Goal: Communication & Community: Answer question/provide support

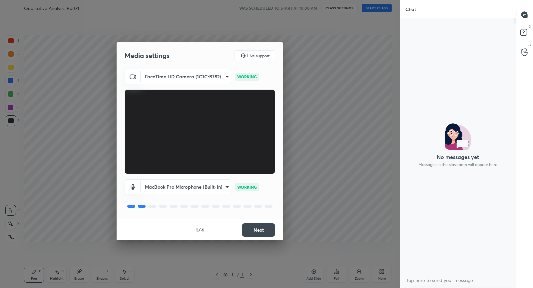
scroll to position [268, 114]
click at [259, 228] on button "Next" at bounding box center [258, 229] width 33 height 13
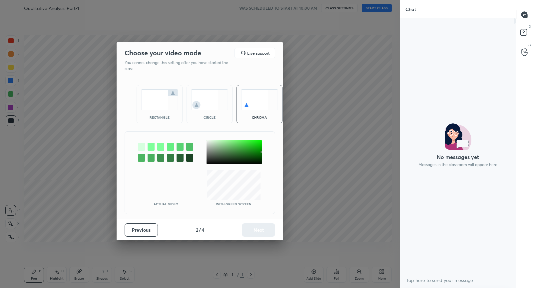
click at [158, 101] on img at bounding box center [159, 99] width 37 height 21
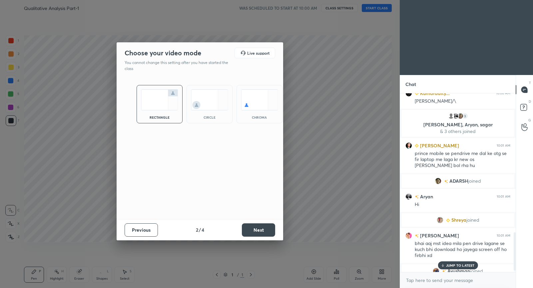
scroll to position [582, 0]
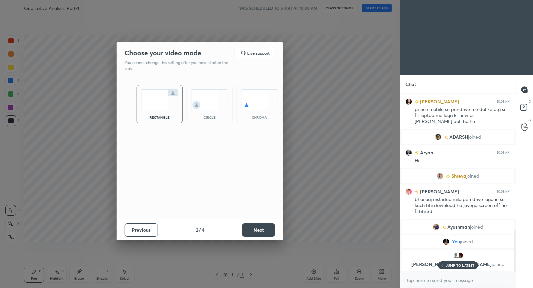
click at [265, 230] on button "Next" at bounding box center [258, 229] width 33 height 13
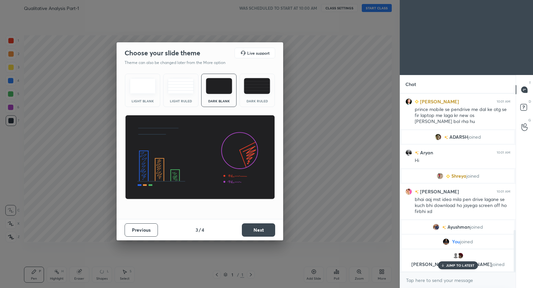
click at [265, 230] on button "Next" at bounding box center [258, 229] width 33 height 13
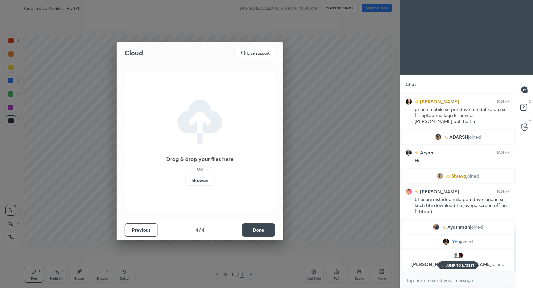
scroll to position [605, 0]
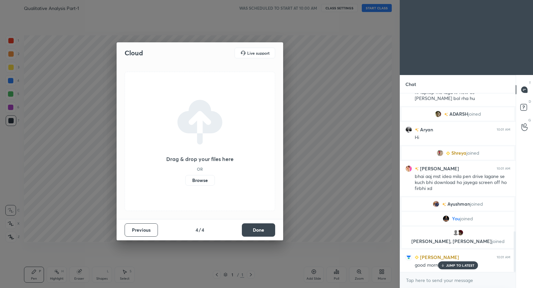
click at [265, 230] on button "Done" at bounding box center [258, 229] width 33 height 13
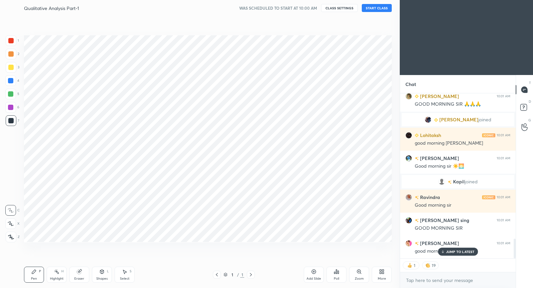
scroll to position [1223, 0]
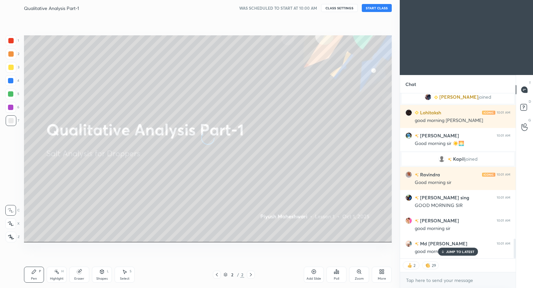
click at [384, 9] on button "START CLASS" at bounding box center [377, 8] width 30 height 8
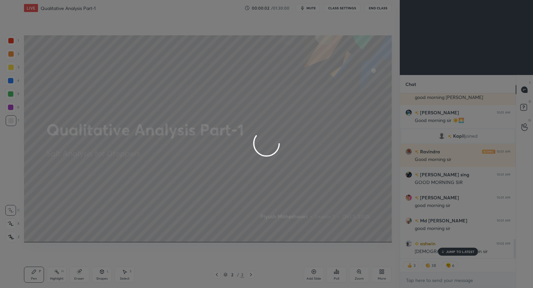
scroll to position [1269, 0]
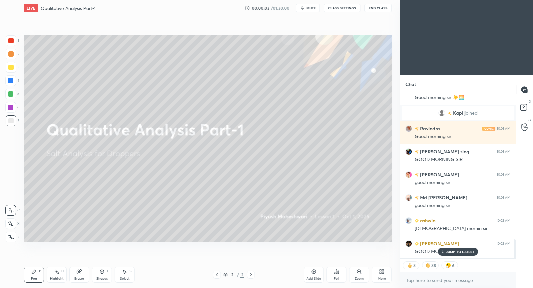
click at [311, 7] on span "mute" at bounding box center [311, 8] width 9 height 5
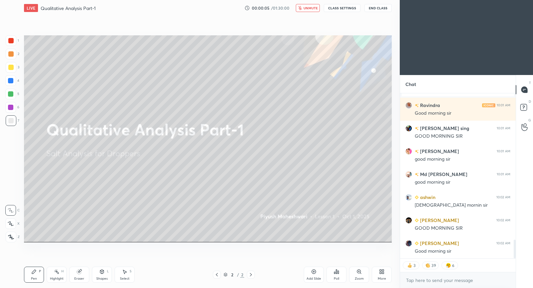
click at [347, 11] on button "CLASS SETTINGS" at bounding box center [342, 8] width 37 height 8
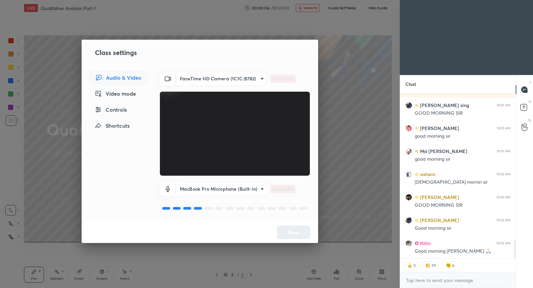
click at [120, 106] on div "Controls" at bounding box center [119, 109] width 58 height 13
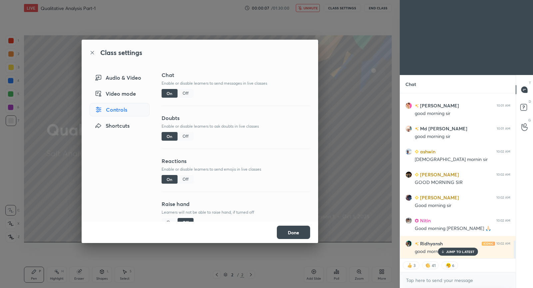
scroll to position [1354, 0]
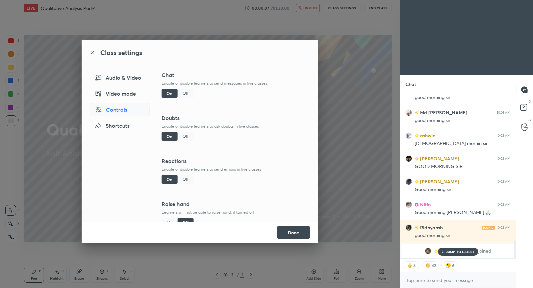
click at [185, 179] on div "Off" at bounding box center [186, 179] width 16 height 9
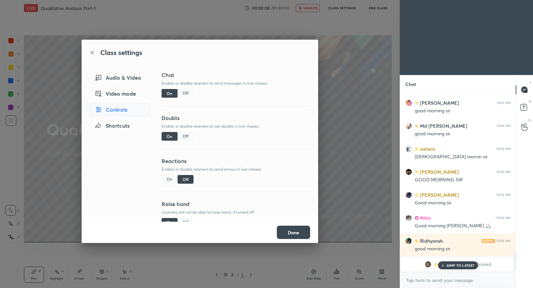
scroll to position [0, 0]
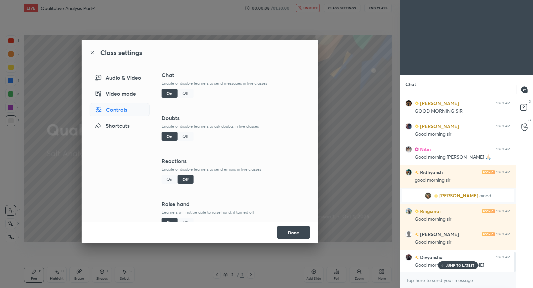
click at [291, 233] on button "Done" at bounding box center [293, 232] width 33 height 13
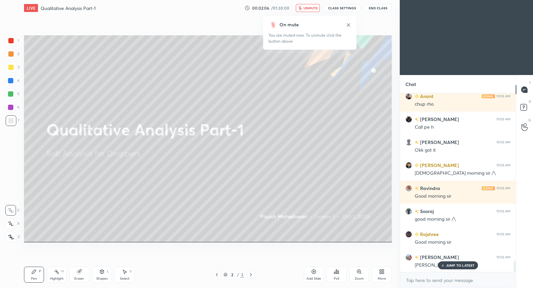
scroll to position [2674, 0]
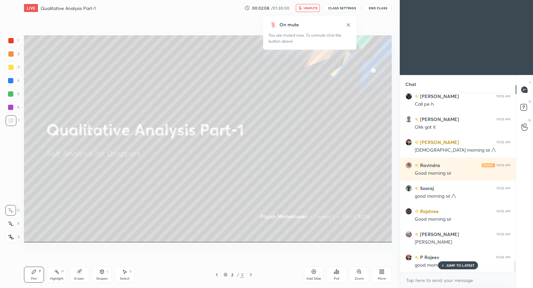
click at [316, 9] on span "unmute" at bounding box center [311, 8] width 14 height 5
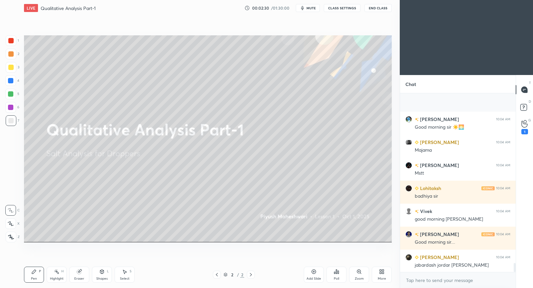
scroll to position [3410, 0]
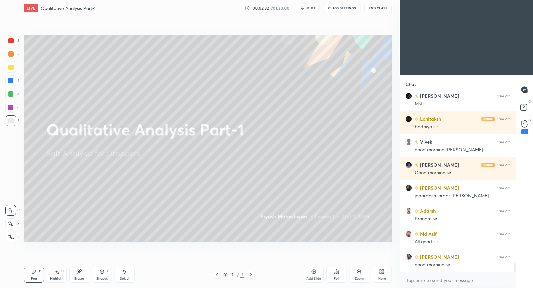
click at [314, 275] on div "Add Slide" at bounding box center [314, 275] width 20 height 16
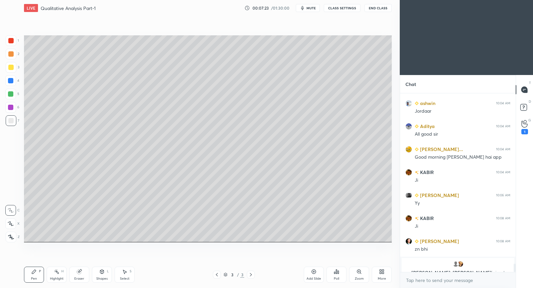
scroll to position [3610, 0]
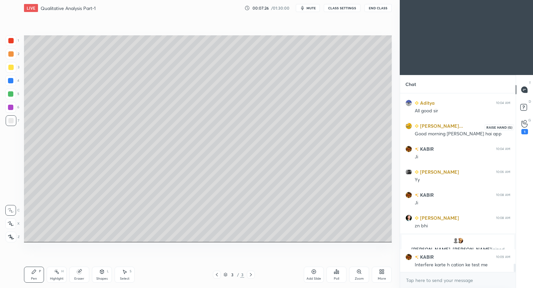
click at [523, 125] on icon at bounding box center [525, 124] width 6 height 8
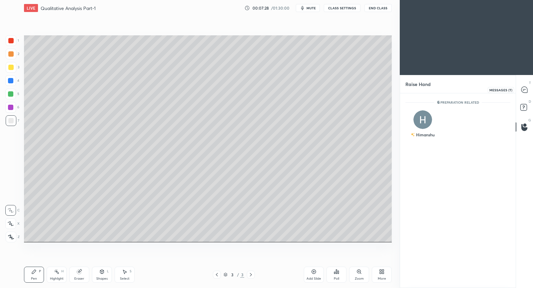
click at [524, 93] on icon at bounding box center [524, 89] width 7 height 7
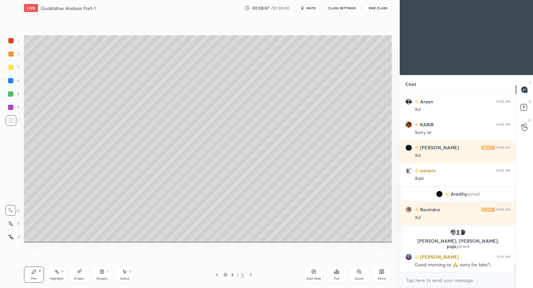
scroll to position [3564, 0]
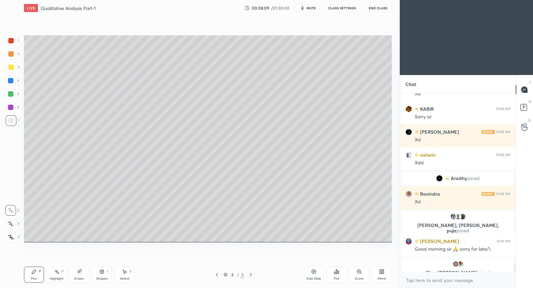
click at [313, 275] on div "Add Slide" at bounding box center [314, 275] width 20 height 16
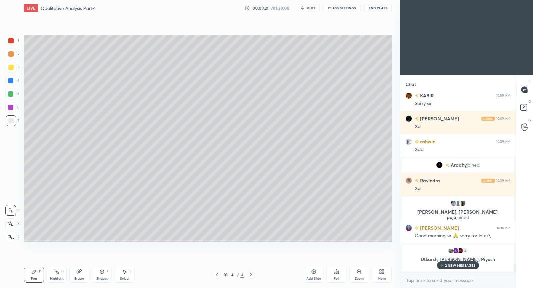
scroll to position [3581, 0]
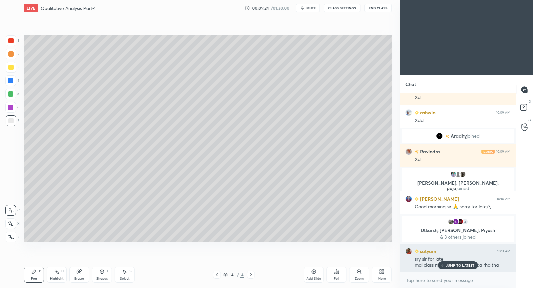
drag, startPoint x: 464, startPoint y: 262, endPoint x: 455, endPoint y: 261, distance: 9.1
click at [464, 262] on div "JUMP TO LATEST" at bounding box center [458, 265] width 40 height 8
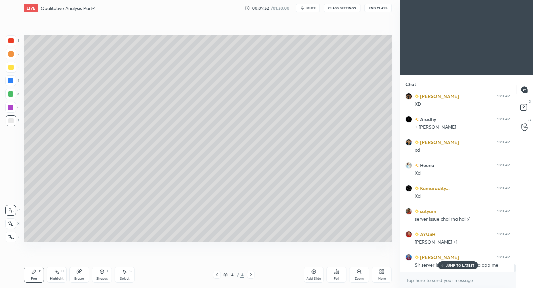
scroll to position [3999, 0]
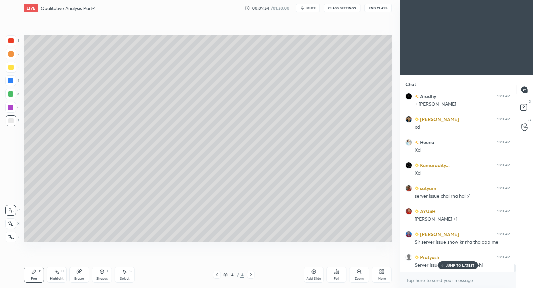
click at [457, 263] on p "JUMP TO LATEST" at bounding box center [460, 265] width 29 height 4
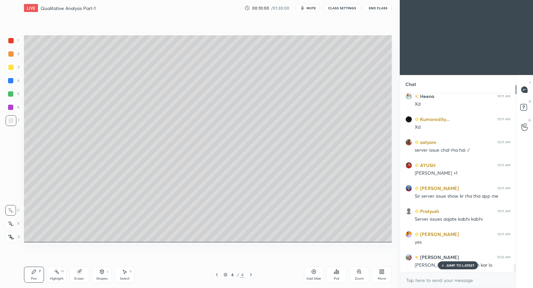
scroll to position [4068, 0]
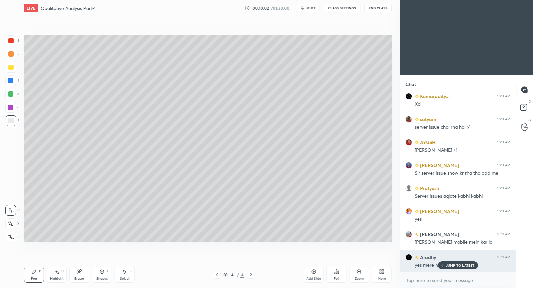
click at [452, 262] on div "JUMP TO LATEST" at bounding box center [458, 265] width 40 height 8
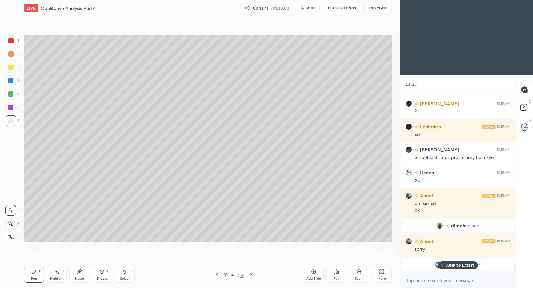
scroll to position [4736, 0]
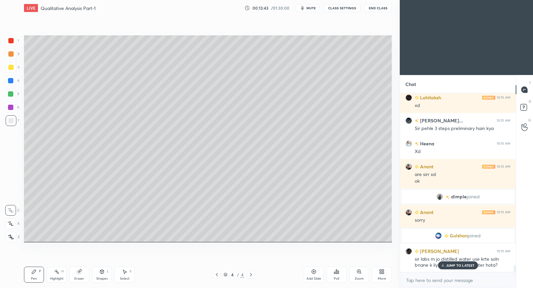
click at [464, 266] on p "JUMP TO LATEST" at bounding box center [460, 265] width 29 height 4
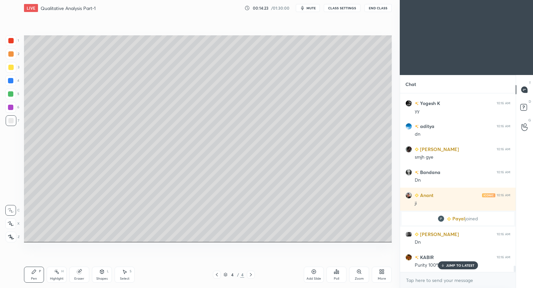
scroll to position [5023, 0]
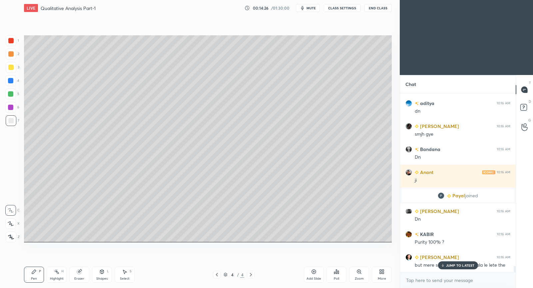
click at [453, 262] on div "JUMP TO LATEST" at bounding box center [458, 265] width 40 height 8
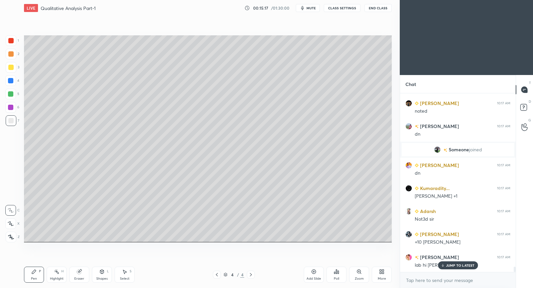
scroll to position [5827, 0]
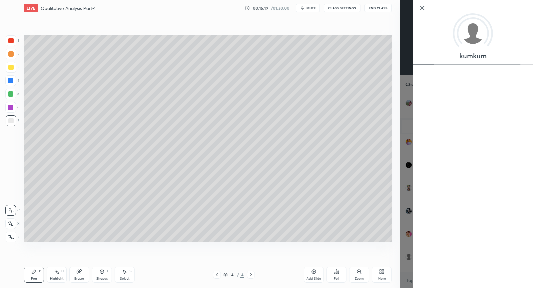
click at [421, 10] on icon at bounding box center [423, 8] width 8 height 8
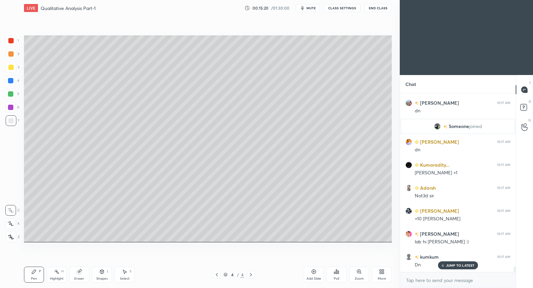
scroll to position [5850, 0]
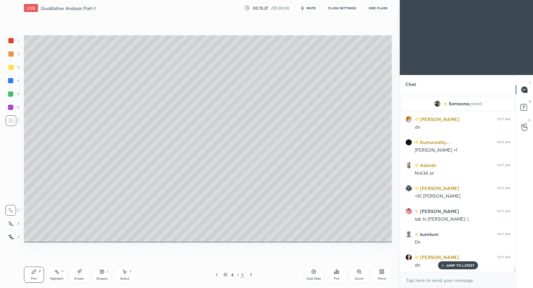
drag, startPoint x: 313, startPoint y: 271, endPoint x: 313, endPoint y: 258, distance: 13.7
click at [313, 270] on icon at bounding box center [313, 271] width 5 height 5
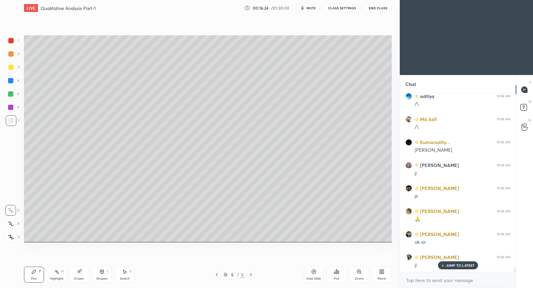
scroll to position [6372, 0]
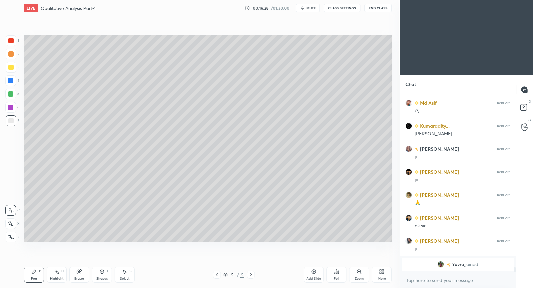
drag, startPoint x: 127, startPoint y: 275, endPoint x: 126, endPoint y: 271, distance: 4.1
click at [126, 274] on div "Select S" at bounding box center [125, 275] width 20 height 16
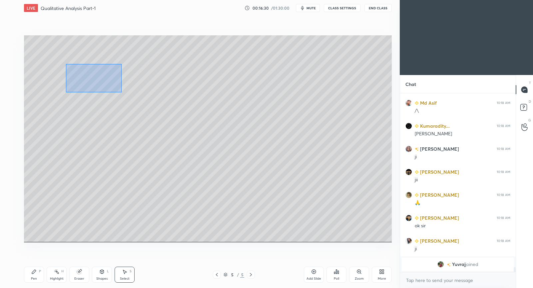
drag, startPoint x: 66, startPoint y: 64, endPoint x: 115, endPoint y: 88, distance: 55.2
click at [121, 92] on div "0 ° Undo Copy Duplicate Duplicate to new slide Delete" at bounding box center [208, 138] width 368 height 207
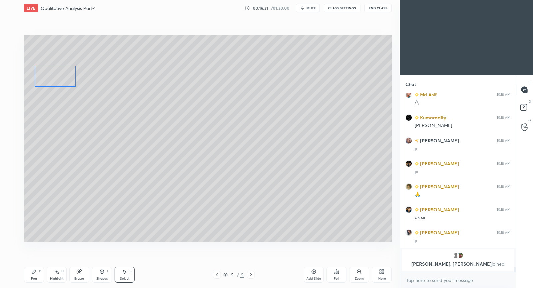
drag, startPoint x: 90, startPoint y: 79, endPoint x: 63, endPoint y: 81, distance: 27.0
click at [63, 80] on div "0 ° Undo Copy Duplicate Duplicate to new slide Delete" at bounding box center [208, 138] width 368 height 207
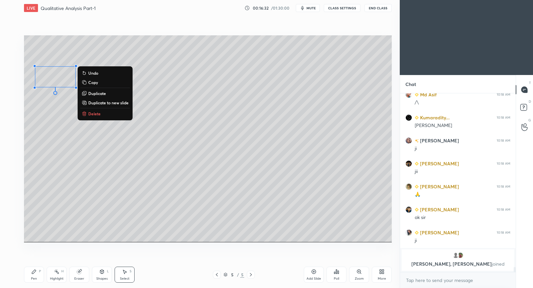
drag, startPoint x: 34, startPoint y: 277, endPoint x: 34, endPoint y: 254, distance: 23.3
click at [35, 275] on div "Pen P" at bounding box center [34, 275] width 20 height 16
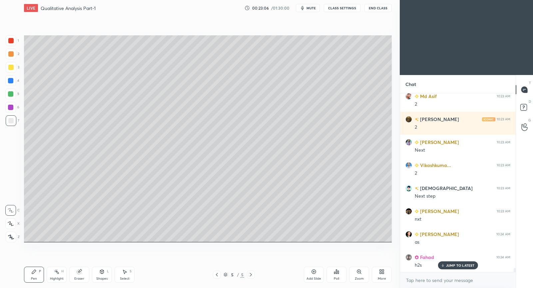
scroll to position [7608, 0]
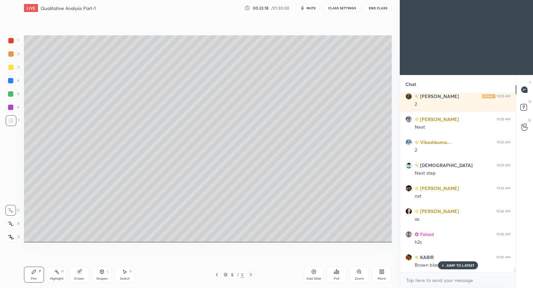
click at [13, 68] on div at bounding box center [11, 67] width 11 height 11
click at [13, 54] on div at bounding box center [10, 53] width 5 height 5
click at [11, 121] on div at bounding box center [10, 120] width 5 height 5
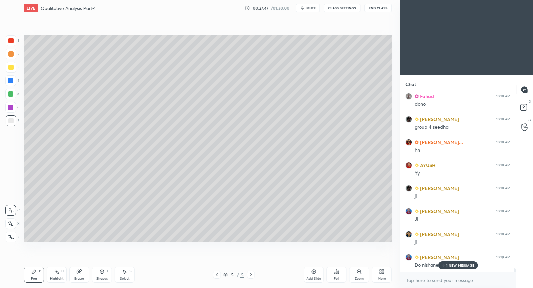
scroll to position [8767, 0]
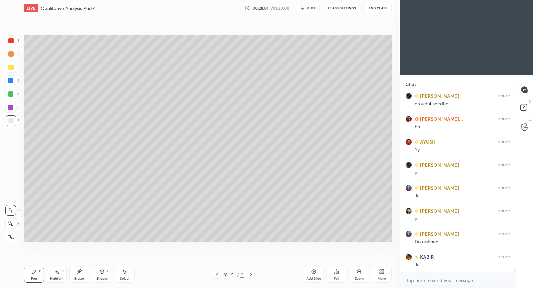
click at [10, 95] on div at bounding box center [10, 93] width 5 height 5
click at [13, 41] on div at bounding box center [10, 40] width 5 height 5
click at [12, 118] on div at bounding box center [10, 120] width 5 height 5
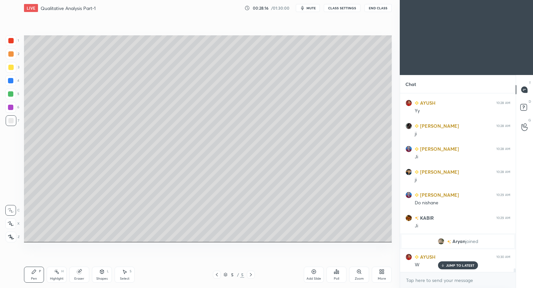
scroll to position [8300, 0]
click at [12, 108] on div at bounding box center [10, 107] width 5 height 5
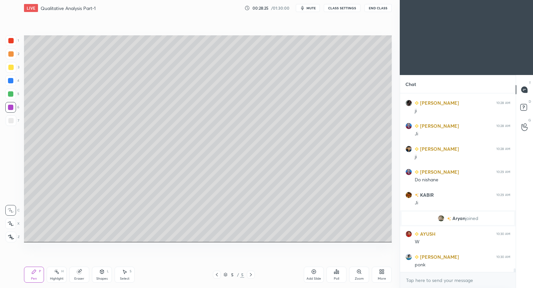
click at [11, 120] on div at bounding box center [10, 120] width 5 height 5
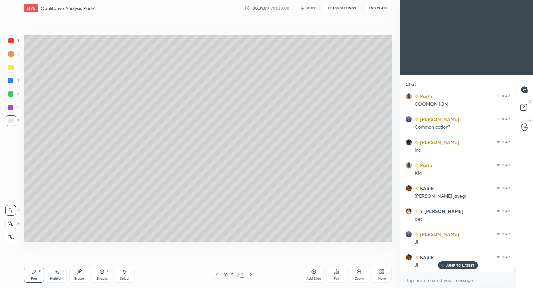
scroll to position [8605, 0]
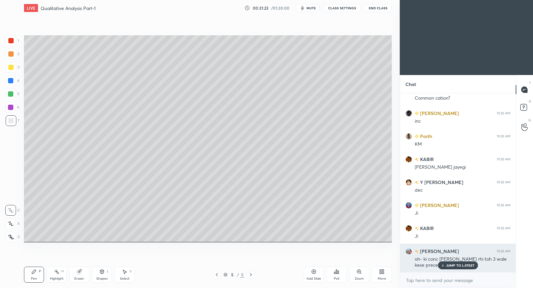
click at [454, 263] on div "JUMP TO LATEST" at bounding box center [458, 265] width 40 height 8
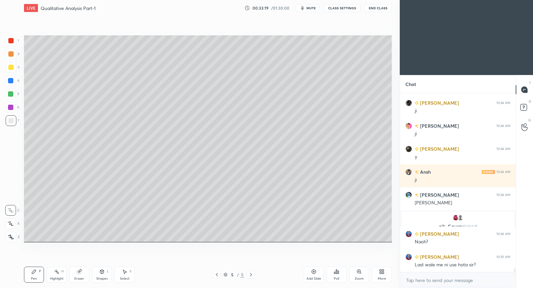
scroll to position [8927, 0]
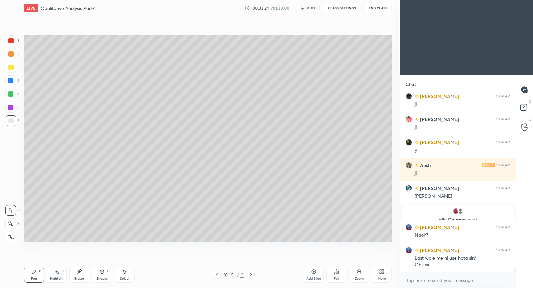
click at [80, 276] on div "Eraser" at bounding box center [79, 275] width 20 height 16
drag, startPoint x: 29, startPoint y: 274, endPoint x: 39, endPoint y: 266, distance: 13.0
click at [30, 274] on div "Pen P" at bounding box center [34, 275] width 20 height 16
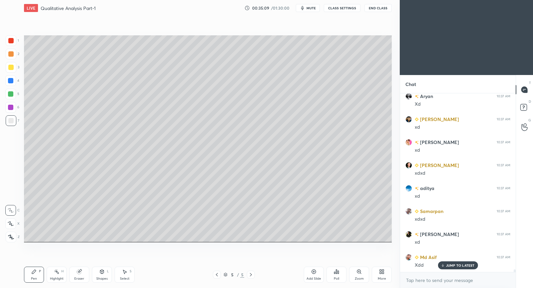
scroll to position [11652, 0]
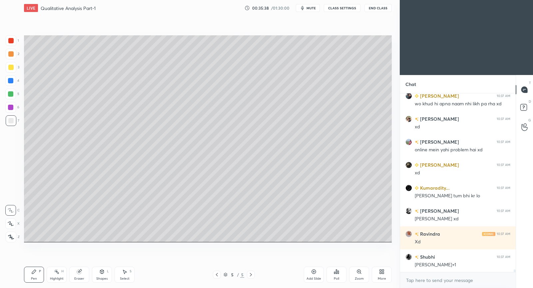
click at [318, 270] on div "Add Slide" at bounding box center [314, 275] width 20 height 16
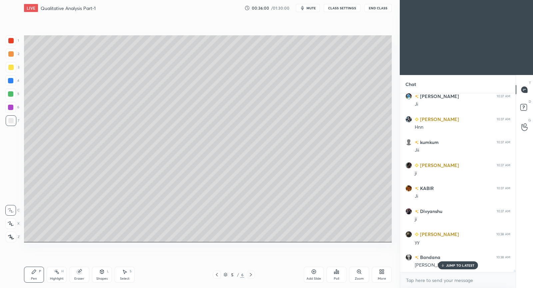
click at [450, 268] on div "JUMP TO LATEST" at bounding box center [458, 265] width 40 height 8
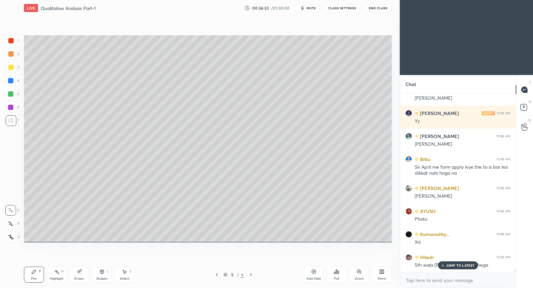
scroll to position [13131, 0]
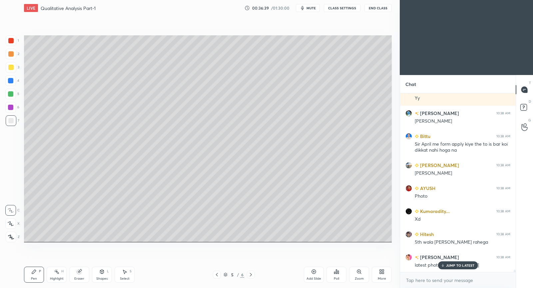
click at [471, 265] on p "JUMP TO LATEST" at bounding box center [460, 265] width 29 height 4
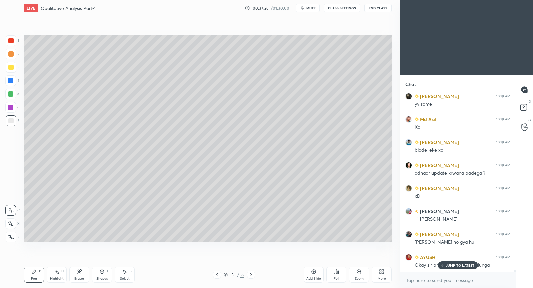
scroll to position [14276, 0]
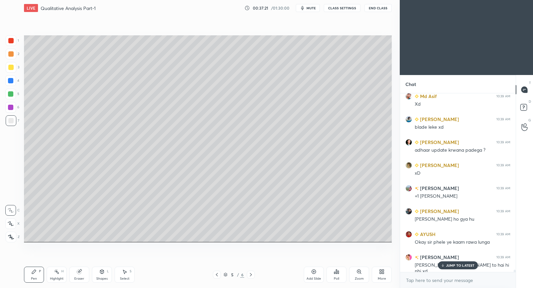
click at [446, 267] on div "JUMP TO LATEST" at bounding box center [458, 265] width 40 height 8
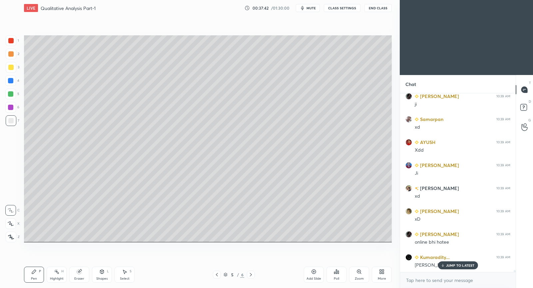
click at [446, 263] on div "JUMP TO LATEST" at bounding box center [458, 265] width 40 height 8
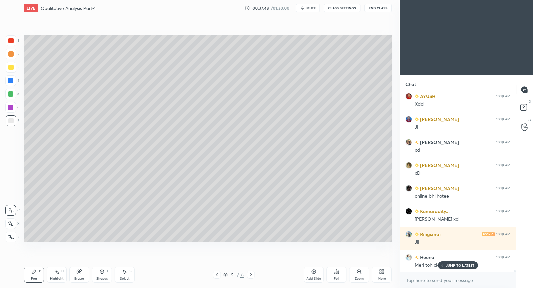
click at [251, 274] on icon at bounding box center [251, 274] width 2 height 3
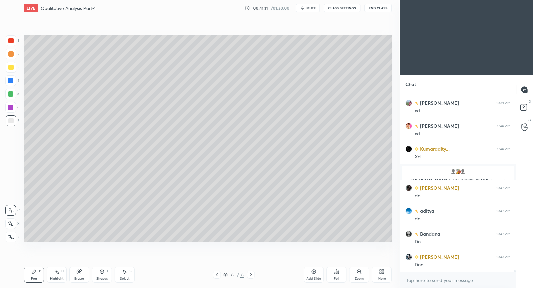
scroll to position [14965, 0]
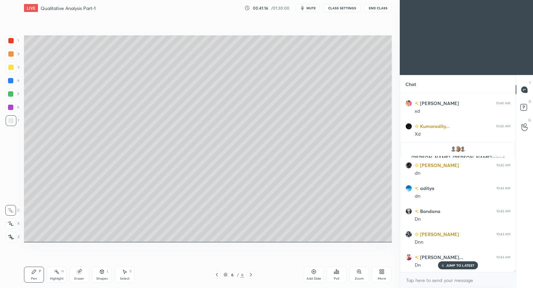
click at [317, 273] on div "Add Slide" at bounding box center [314, 275] width 20 height 16
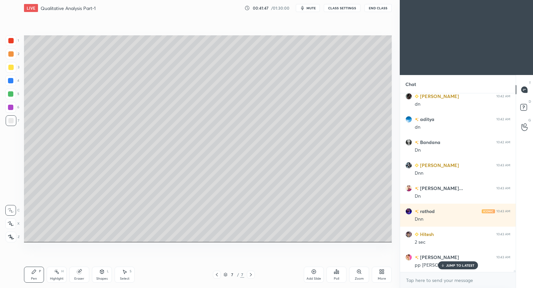
scroll to position [15058, 0]
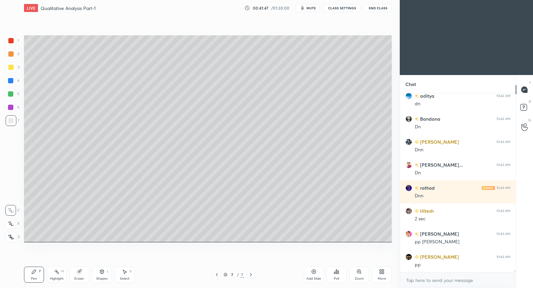
click at [218, 275] on icon at bounding box center [216, 274] width 5 height 5
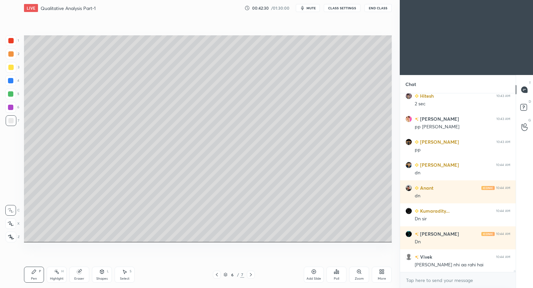
scroll to position [15195, 0]
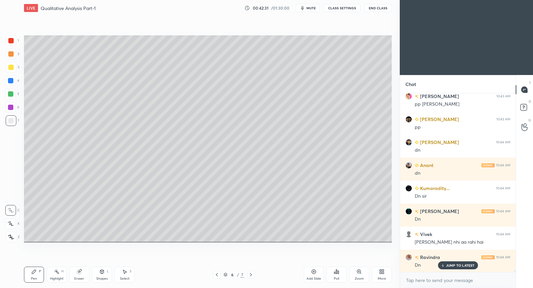
click at [251, 275] on icon at bounding box center [250, 274] width 5 height 5
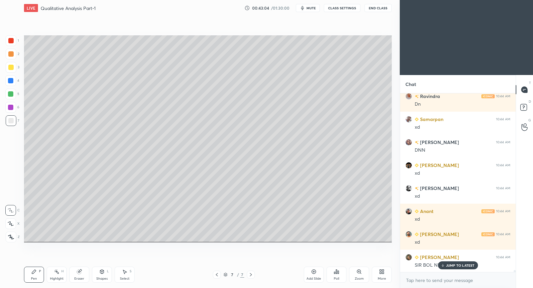
scroll to position [15379, 0]
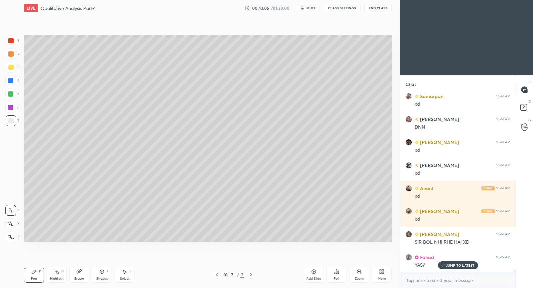
click at [85, 270] on div "Eraser" at bounding box center [79, 275] width 20 height 16
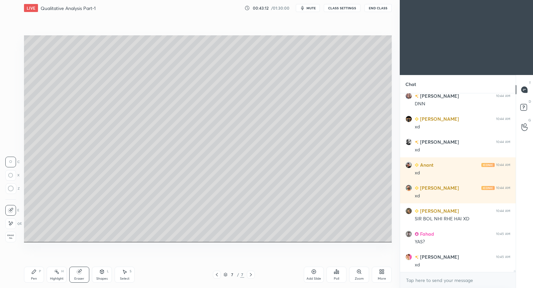
scroll to position [15425, 0]
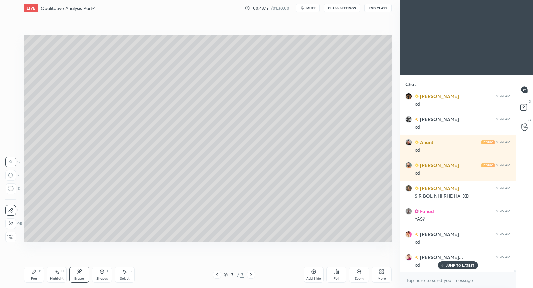
drag, startPoint x: 32, startPoint y: 277, endPoint x: 44, endPoint y: 253, distance: 27.0
click at [34, 277] on div "Pen" at bounding box center [34, 278] width 6 height 3
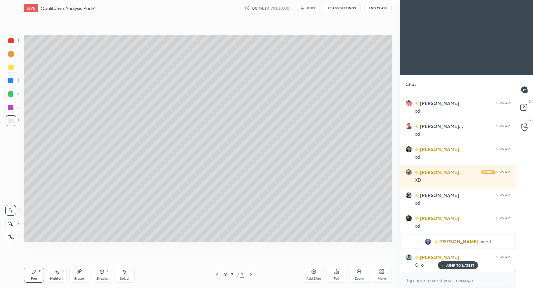
scroll to position [13547, 0]
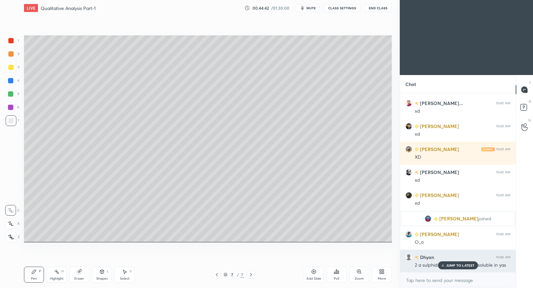
click at [459, 263] on p "JUMP TO LATEST" at bounding box center [460, 265] width 29 height 4
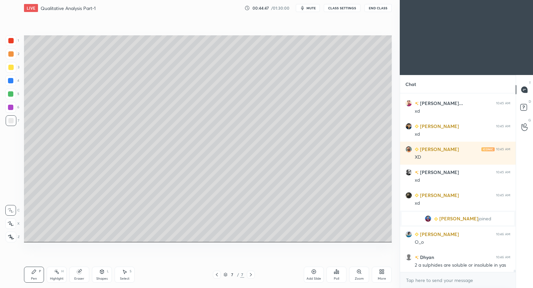
scroll to position [13571, 0]
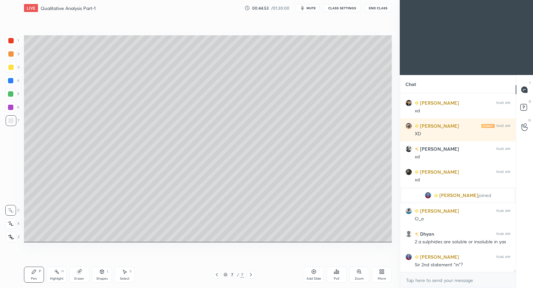
click at [83, 268] on div "Eraser" at bounding box center [79, 275] width 20 height 16
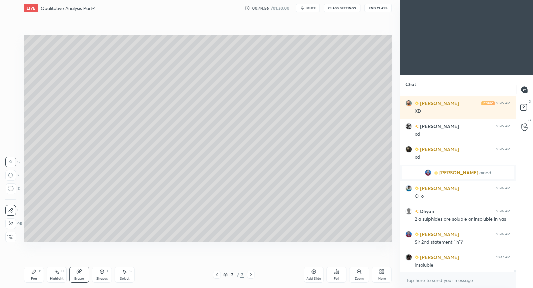
click at [12, 222] on icon at bounding box center [10, 224] width 5 height 6
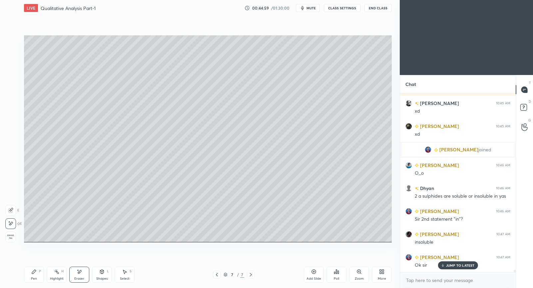
drag, startPoint x: 131, startPoint y: 271, endPoint x: 129, endPoint y: 259, distance: 12.6
click at [130, 270] on div "S" at bounding box center [131, 271] width 2 height 3
drag, startPoint x: 261, startPoint y: 67, endPoint x: 280, endPoint y: 83, distance: 24.1
click at [282, 85] on div "0 ° Undo Copy Duplicate Duplicate to new slide Delete" at bounding box center [208, 138] width 368 height 207
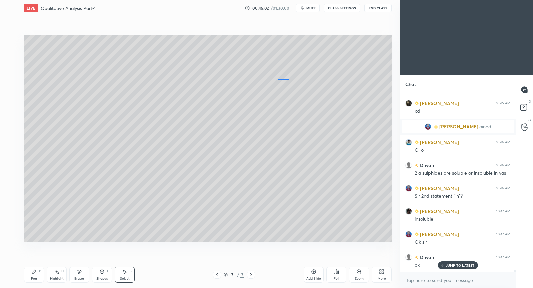
drag, startPoint x: 272, startPoint y: 77, endPoint x: 284, endPoint y: 78, distance: 12.4
click at [285, 78] on div "0 ° Undo Copy Duplicate Duplicate to new slide Delete" at bounding box center [208, 138] width 368 height 207
click at [355, 155] on div "0 ° Undo Copy Duplicate Duplicate to new slide Delete" at bounding box center [208, 138] width 368 height 207
click at [33, 279] on div "Pen" at bounding box center [34, 278] width 6 height 3
click at [447, 266] on p "JUMP TO LATEST" at bounding box center [460, 265] width 29 height 4
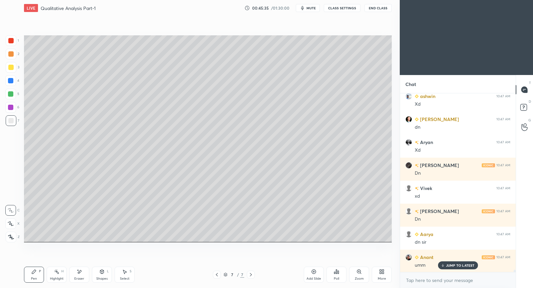
scroll to position [14099, 0]
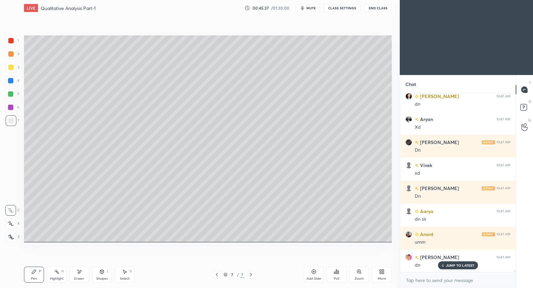
click at [314, 272] on icon at bounding box center [313, 271] width 5 height 5
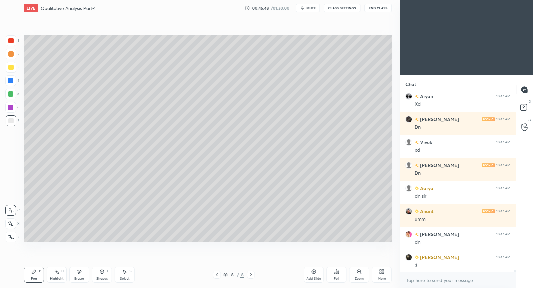
scroll to position [14146, 0]
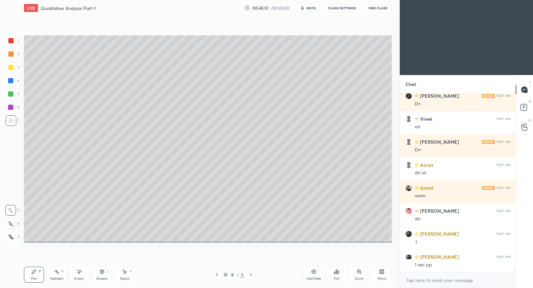
click at [219, 276] on icon at bounding box center [216, 274] width 5 height 5
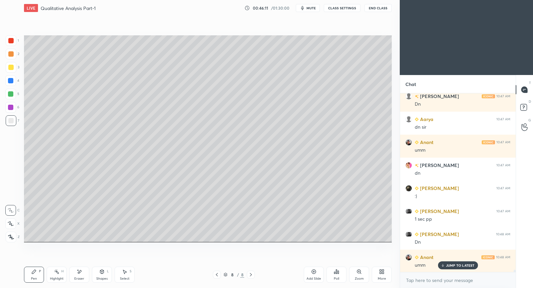
scroll to position [14221, 0]
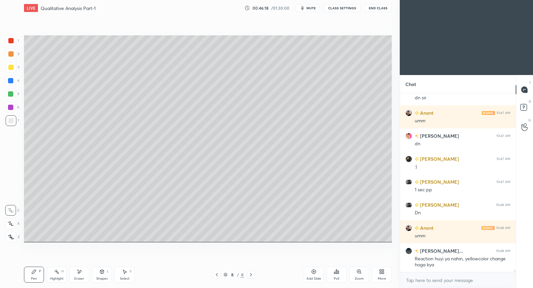
click at [217, 276] on icon at bounding box center [216, 274] width 5 height 5
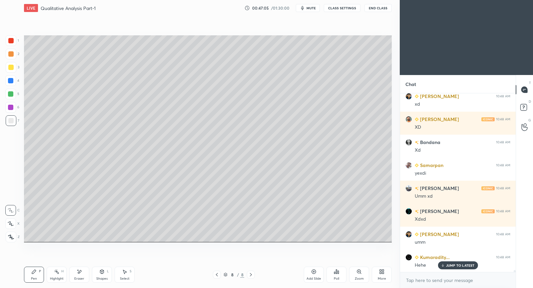
scroll to position [14641, 0]
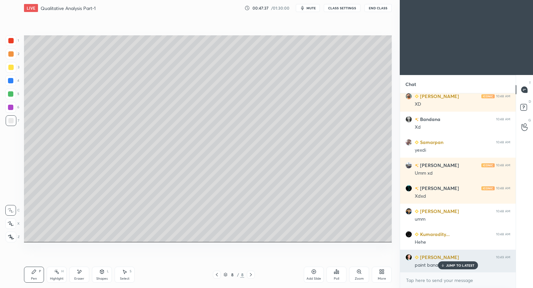
drag, startPoint x: 447, startPoint y: 266, endPoint x: 436, endPoint y: 259, distance: 12.7
click at [446, 265] on p "JUMP TO LATEST" at bounding box center [460, 265] width 29 height 4
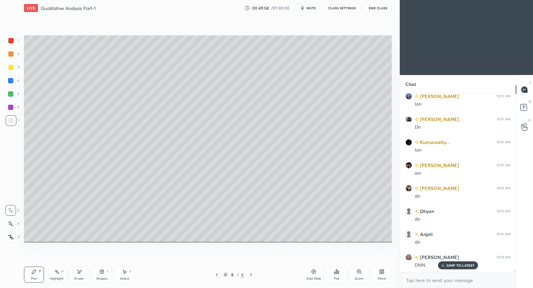
scroll to position [14798, 0]
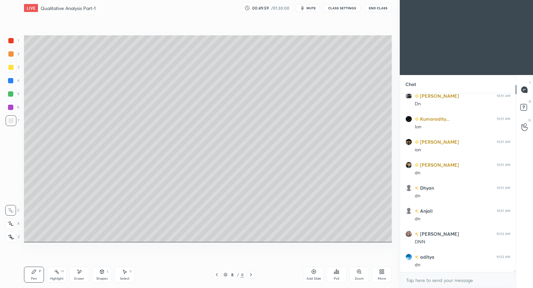
click at [313, 276] on div "Add Slide" at bounding box center [314, 275] width 20 height 16
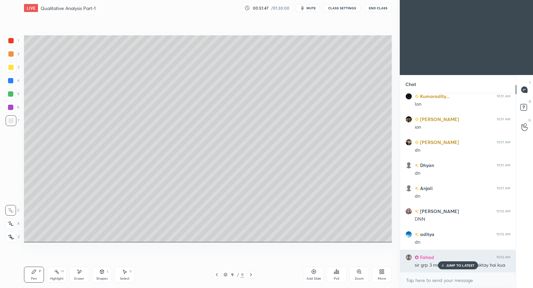
drag, startPoint x: 470, startPoint y: 263, endPoint x: 451, endPoint y: 262, distance: 19.4
click at [470, 264] on p "JUMP TO LATEST" at bounding box center [460, 265] width 29 height 4
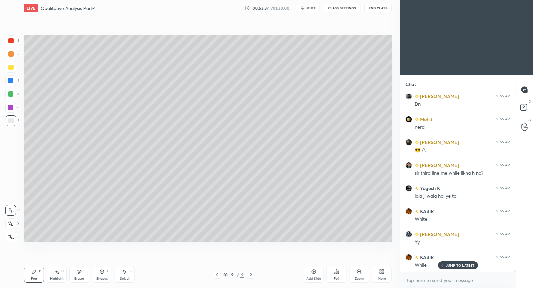
scroll to position [15119, 0]
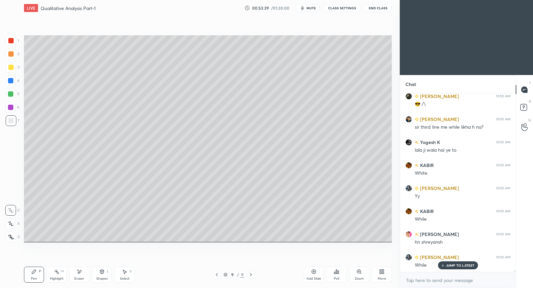
click at [459, 265] on p "JUMP TO LATEST" at bounding box center [460, 265] width 29 height 4
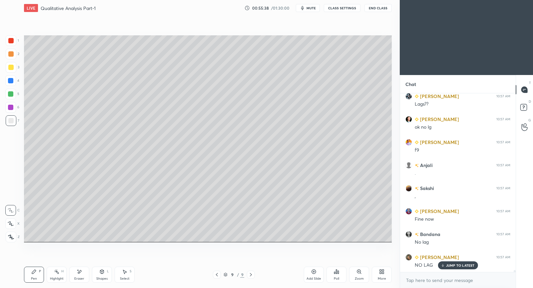
scroll to position [16268, 0]
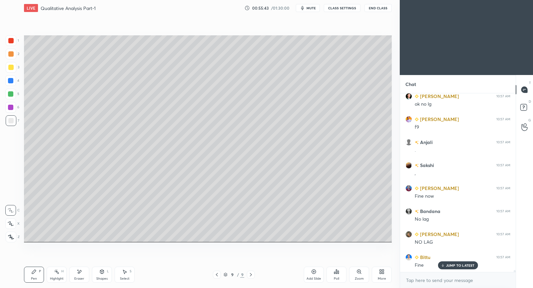
drag, startPoint x: 130, startPoint y: 277, endPoint x: 123, endPoint y: 248, distance: 29.4
click at [128, 275] on div "Select S" at bounding box center [125, 275] width 20 height 16
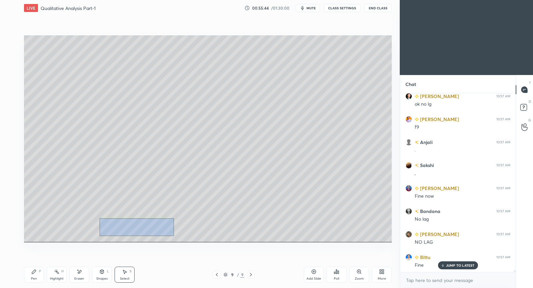
drag, startPoint x: 99, startPoint y: 222, endPoint x: 175, endPoint y: 236, distance: 76.9
click at [175, 237] on div "0 ° Undo Copy Duplicate Duplicate to new slide Delete" at bounding box center [208, 138] width 368 height 207
drag, startPoint x: 150, startPoint y: 227, endPoint x: 99, endPoint y: 224, distance: 51.1
click at [100, 225] on div "0 ° Undo Copy Duplicate Duplicate to new slide Delete" at bounding box center [208, 138] width 368 height 207
drag, startPoint x: 98, startPoint y: 224, endPoint x: 101, endPoint y: 226, distance: 3.6
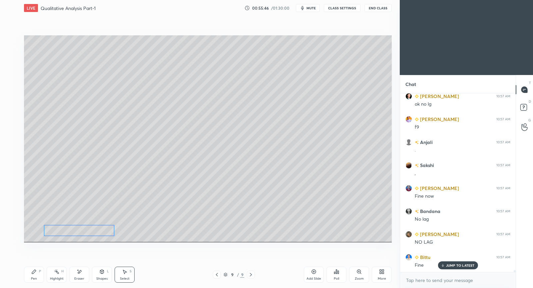
click at [92, 226] on div "0 ° Undo Copy Duplicate Duplicate to new slide Delete" at bounding box center [208, 138] width 368 height 207
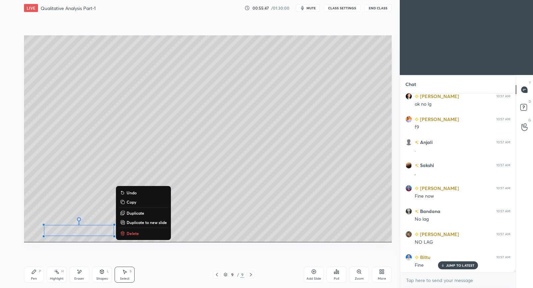
click at [36, 278] on div "Pen" at bounding box center [34, 278] width 6 height 3
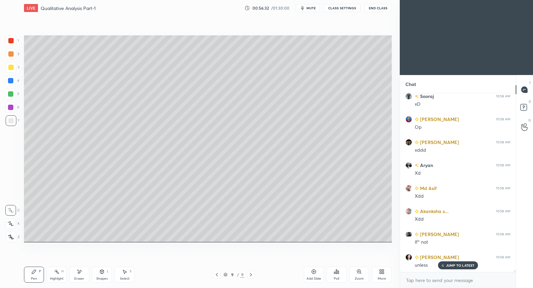
scroll to position [17004, 0]
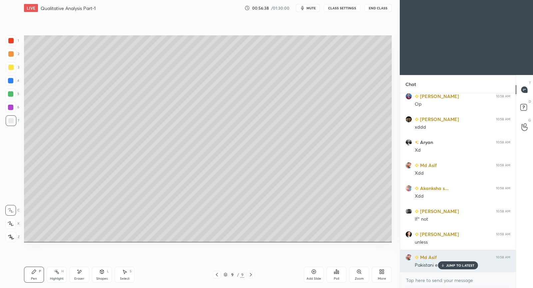
click at [456, 267] on p "JUMP TO LATEST" at bounding box center [460, 265] width 29 height 4
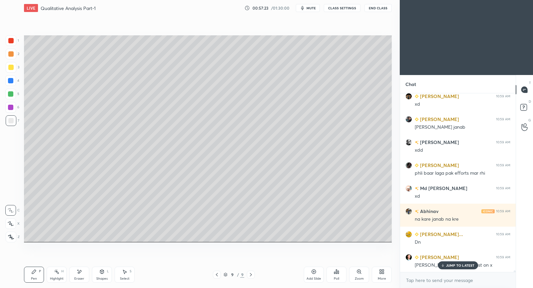
scroll to position [17648, 0]
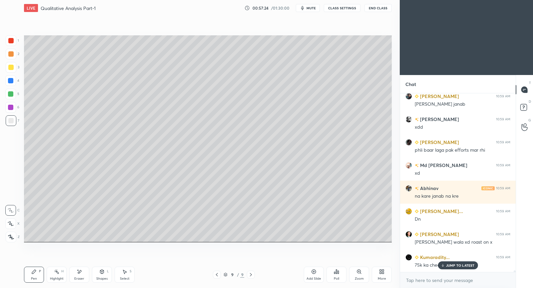
click at [456, 265] on p "JUMP TO LATEST" at bounding box center [460, 265] width 29 height 4
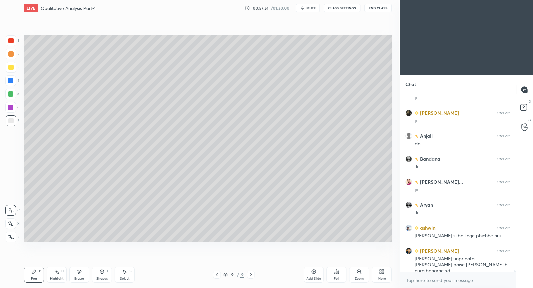
scroll to position [17930, 0]
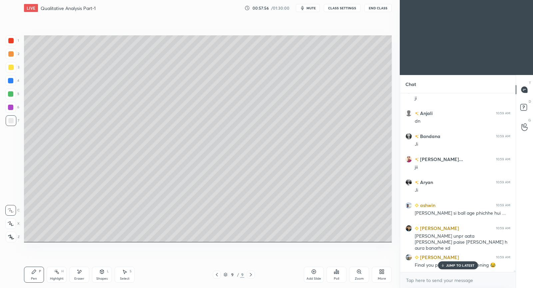
click at [444, 266] on icon at bounding box center [443, 265] width 4 height 4
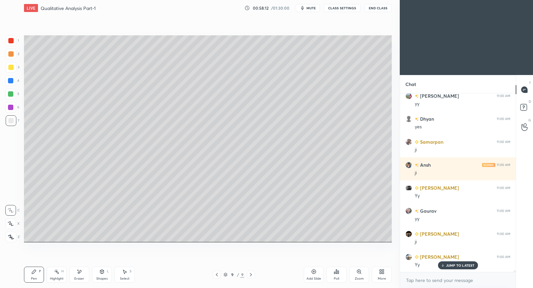
scroll to position [18160, 0]
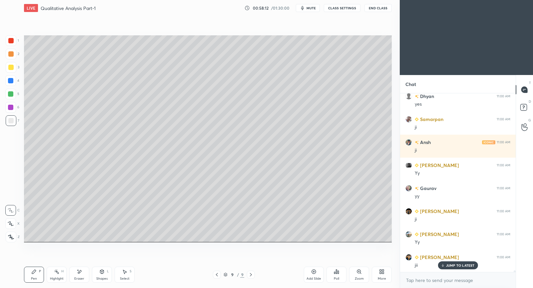
click at [313, 273] on icon at bounding box center [314, 272] width 4 height 4
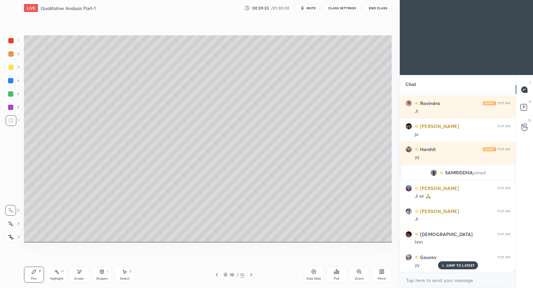
scroll to position [19441, 0]
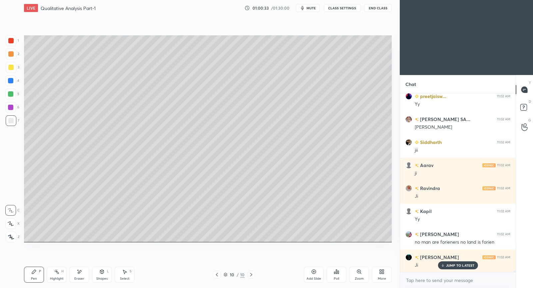
click at [455, 266] on p "JUMP TO LATEST" at bounding box center [460, 265] width 29 height 4
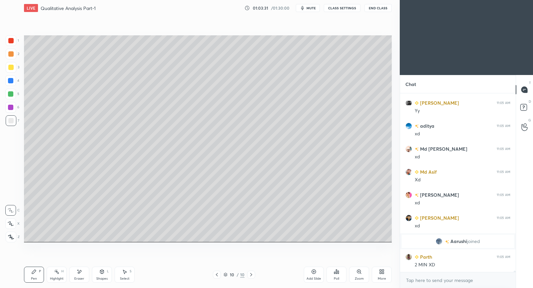
scroll to position [21642, 0]
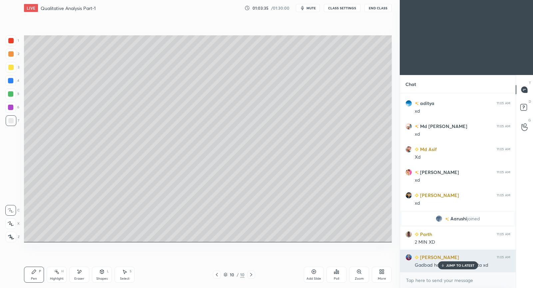
click at [458, 266] on p "JUMP TO LATEST" at bounding box center [460, 265] width 29 height 4
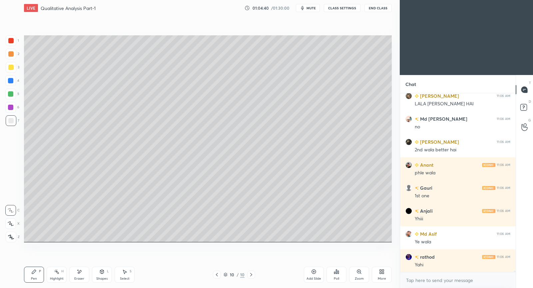
scroll to position [23367, 0]
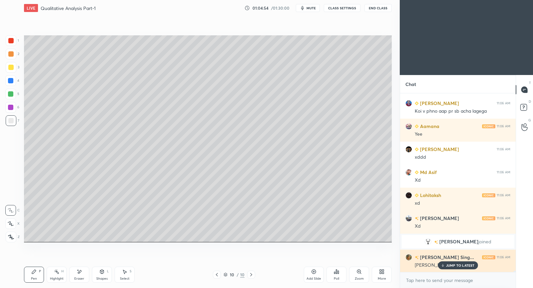
click at [448, 267] on div "JUMP TO LATEST" at bounding box center [458, 265] width 40 height 8
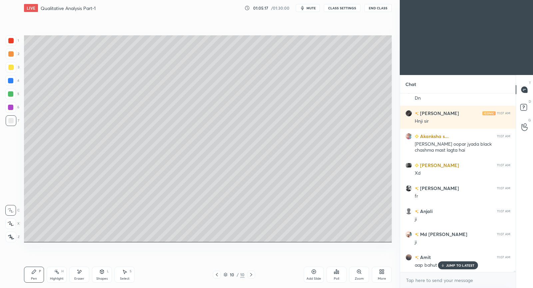
click at [469, 263] on p "JUMP TO LATEST" at bounding box center [460, 265] width 29 height 4
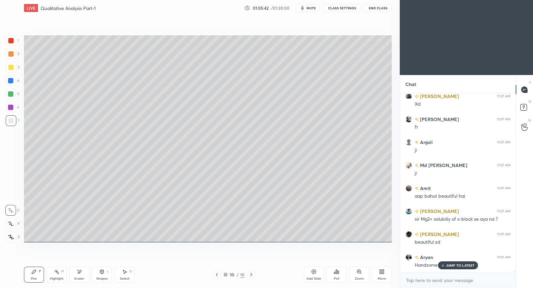
scroll to position [24953, 0]
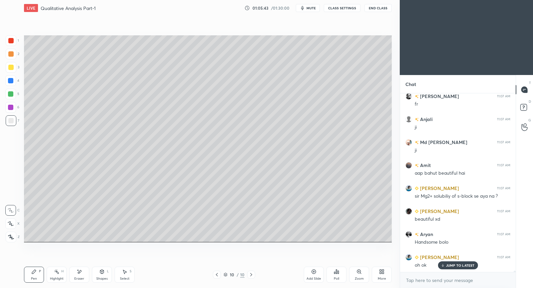
click at [449, 265] on p "JUMP TO LATEST" at bounding box center [460, 265] width 29 height 4
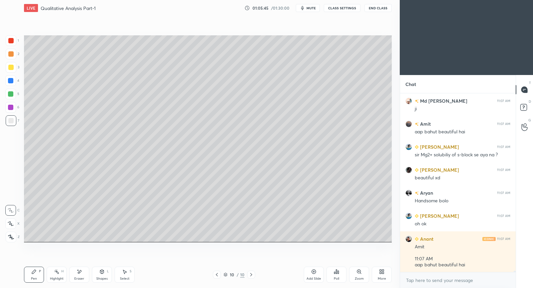
click at [310, 280] on div "Add Slide" at bounding box center [314, 278] width 15 height 3
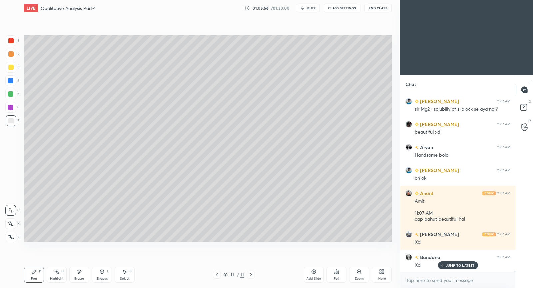
scroll to position [25063, 0]
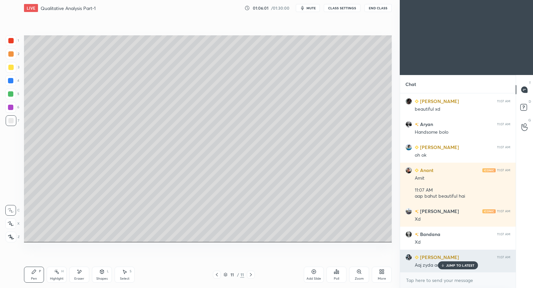
click at [445, 266] on div "JUMP TO LATEST" at bounding box center [458, 265] width 40 height 8
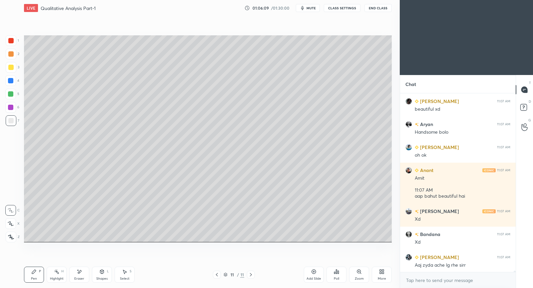
scroll to position [25086, 0]
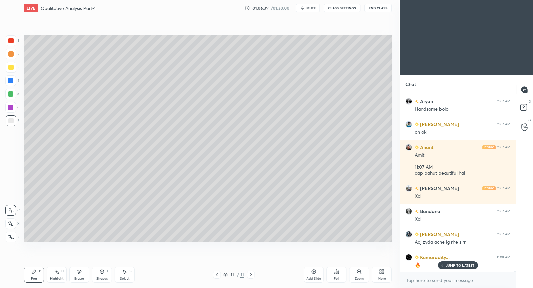
click at [80, 275] on div "Eraser" at bounding box center [79, 275] width 20 height 16
drag, startPoint x: 35, startPoint y: 278, endPoint x: 39, endPoint y: 259, distance: 19.9
click at [35, 278] on div "Pen" at bounding box center [34, 278] width 6 height 3
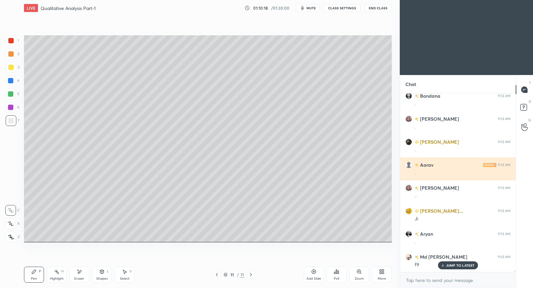
scroll to position [26824, 0]
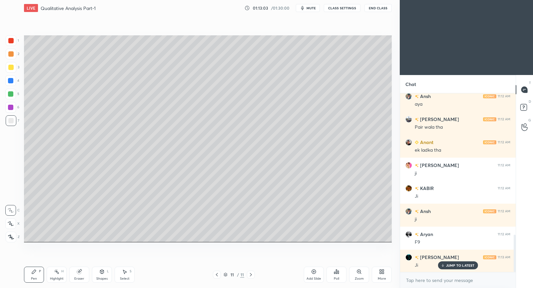
scroll to position [702, 0]
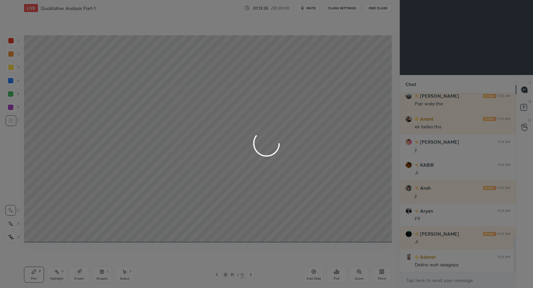
click at [216, 200] on div at bounding box center [266, 144] width 533 height 288
drag, startPoint x: 223, startPoint y: 200, endPoint x: 224, endPoint y: 197, distance: 3.4
click at [219, 206] on div at bounding box center [266, 144] width 533 height 288
drag, startPoint x: 226, startPoint y: 202, endPoint x: 232, endPoint y: 197, distance: 7.6
click at [233, 198] on div at bounding box center [266, 144] width 533 height 288
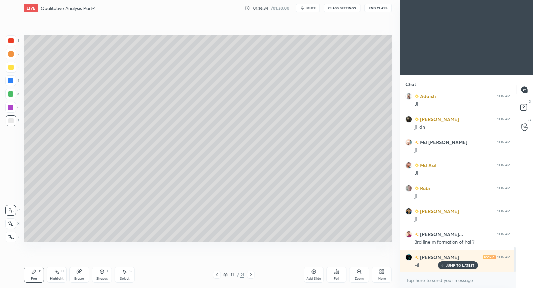
scroll to position [1108, 0]
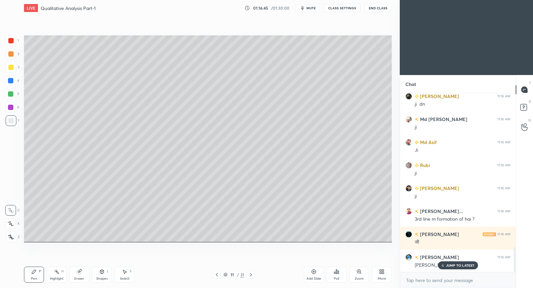
click at [317, 272] on div "Add Slide" at bounding box center [314, 275] width 20 height 16
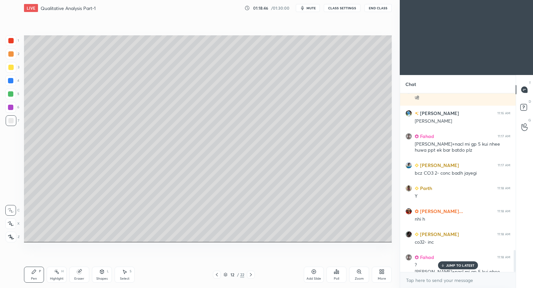
scroll to position [1265, 0]
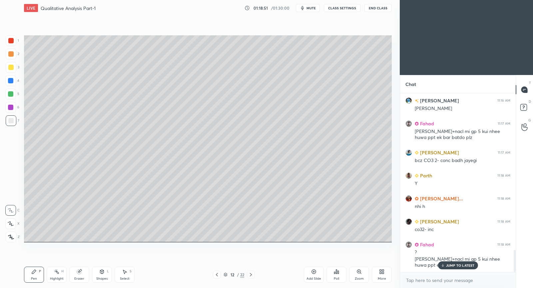
click at [458, 265] on p "JUMP TO LATEST" at bounding box center [460, 265] width 29 height 4
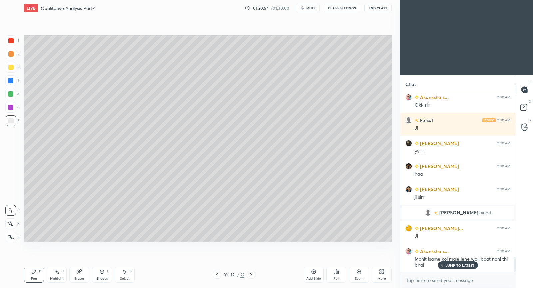
scroll to position [1977, 0]
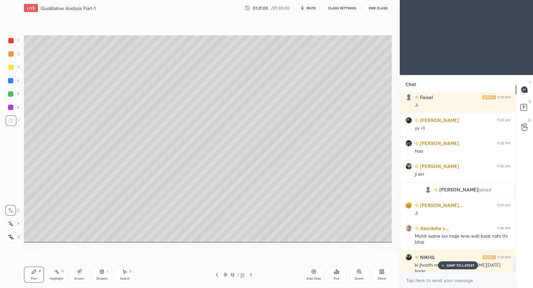
click at [463, 264] on p "JUMP TO LATEST" at bounding box center [460, 265] width 29 height 4
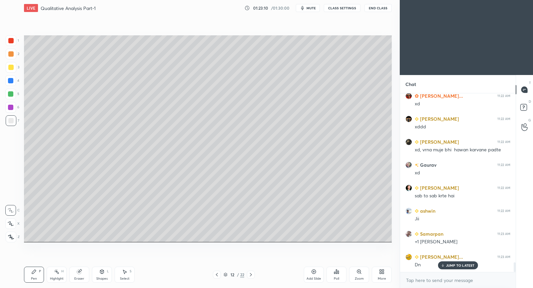
scroll to position [3156, 0]
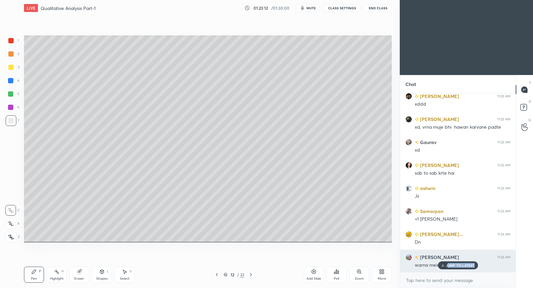
click at [447, 266] on p "JUMP TO LATEST" at bounding box center [460, 265] width 29 height 4
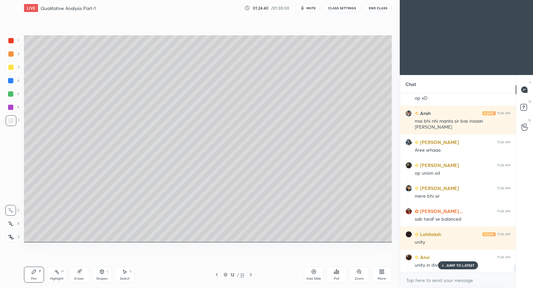
scroll to position [4279, 0]
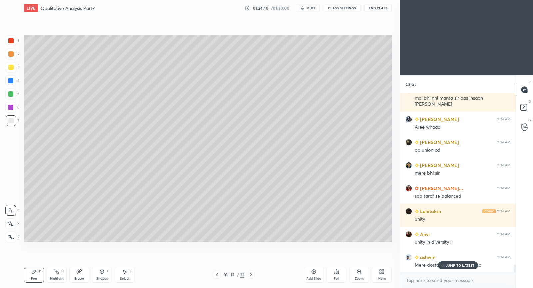
click at [453, 265] on p "JUMP TO LATEST" at bounding box center [460, 265] width 29 height 4
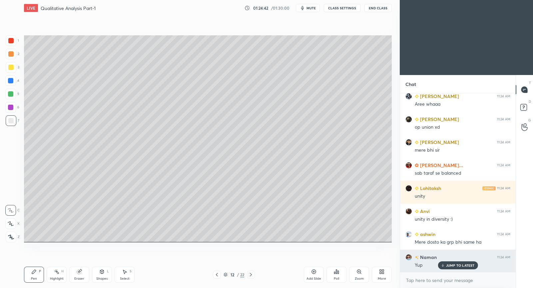
click at [455, 266] on p "JUMP TO LATEST" at bounding box center [460, 265] width 29 height 4
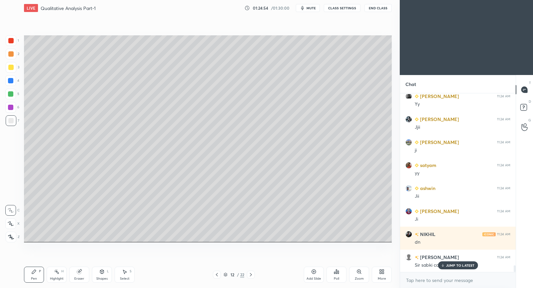
scroll to position [4555, 0]
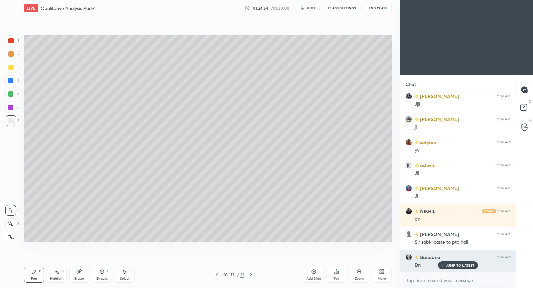
click at [458, 263] on p "JUMP TO LATEST" at bounding box center [460, 265] width 29 height 4
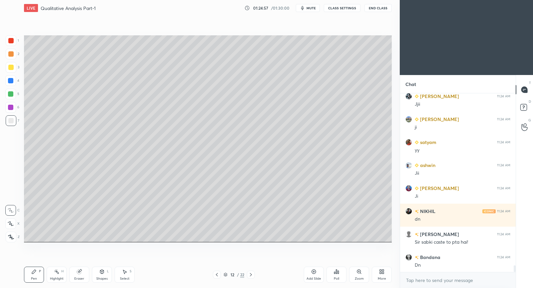
scroll to position [4579, 0]
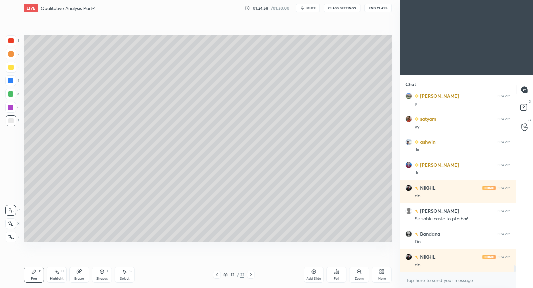
drag, startPoint x: 316, startPoint y: 273, endPoint x: 315, endPoint y: 268, distance: 5.1
click at [316, 272] on icon at bounding box center [313, 271] width 5 height 5
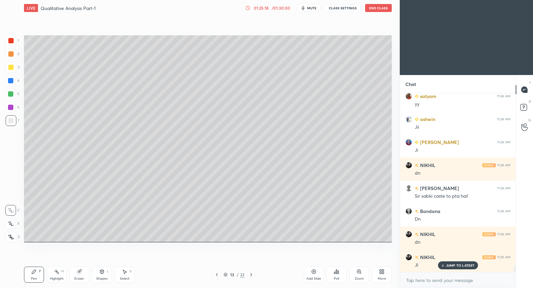
drag, startPoint x: 11, startPoint y: 65, endPoint x: 14, endPoint y: 71, distance: 6.7
click at [11, 66] on div at bounding box center [10, 67] width 5 height 5
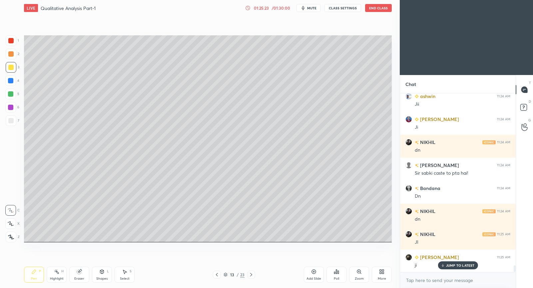
scroll to position [4647, 0]
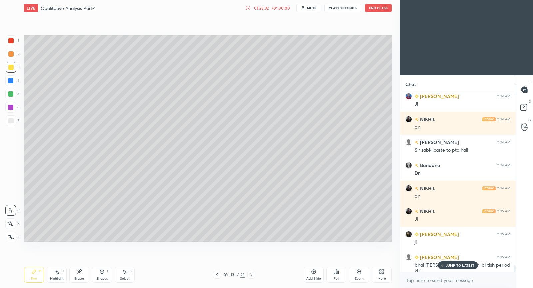
drag, startPoint x: 453, startPoint y: 266, endPoint x: 397, endPoint y: 243, distance: 60.4
click at [451, 266] on p "JUMP TO LATEST" at bounding box center [460, 265] width 29 height 4
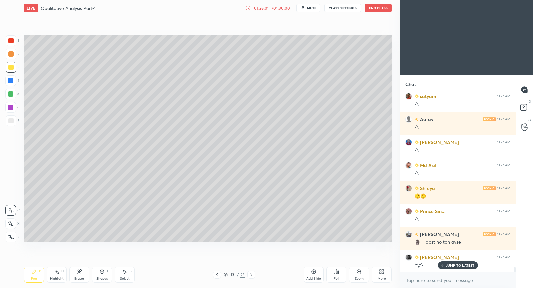
scroll to position [6365, 0]
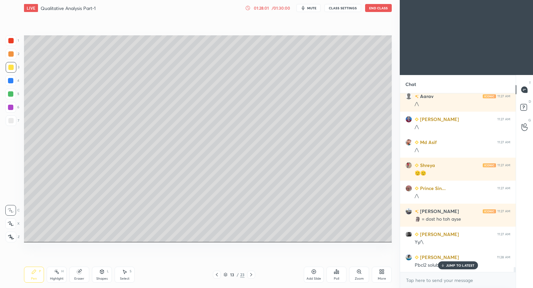
drag, startPoint x: 12, startPoint y: 122, endPoint x: 17, endPoint y: 122, distance: 5.4
click at [13, 122] on div at bounding box center [10, 120] width 5 height 5
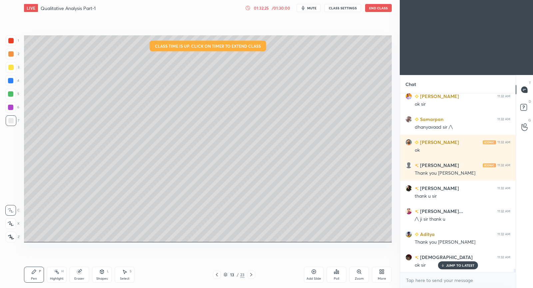
scroll to position [9727, 0]
click at [381, 9] on button "End Class" at bounding box center [378, 8] width 27 height 8
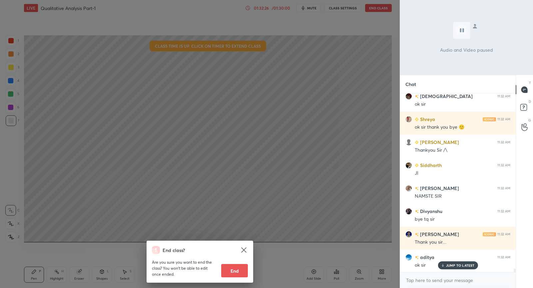
scroll to position [9842, 0]
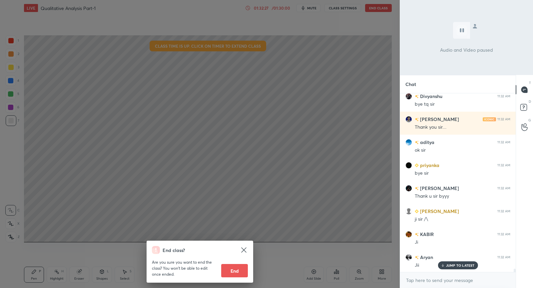
click at [232, 273] on button "End" at bounding box center [234, 270] width 27 height 13
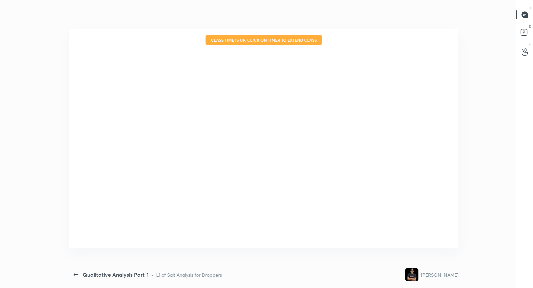
type textarea "x"
